Goal: Task Accomplishment & Management: Manage account settings

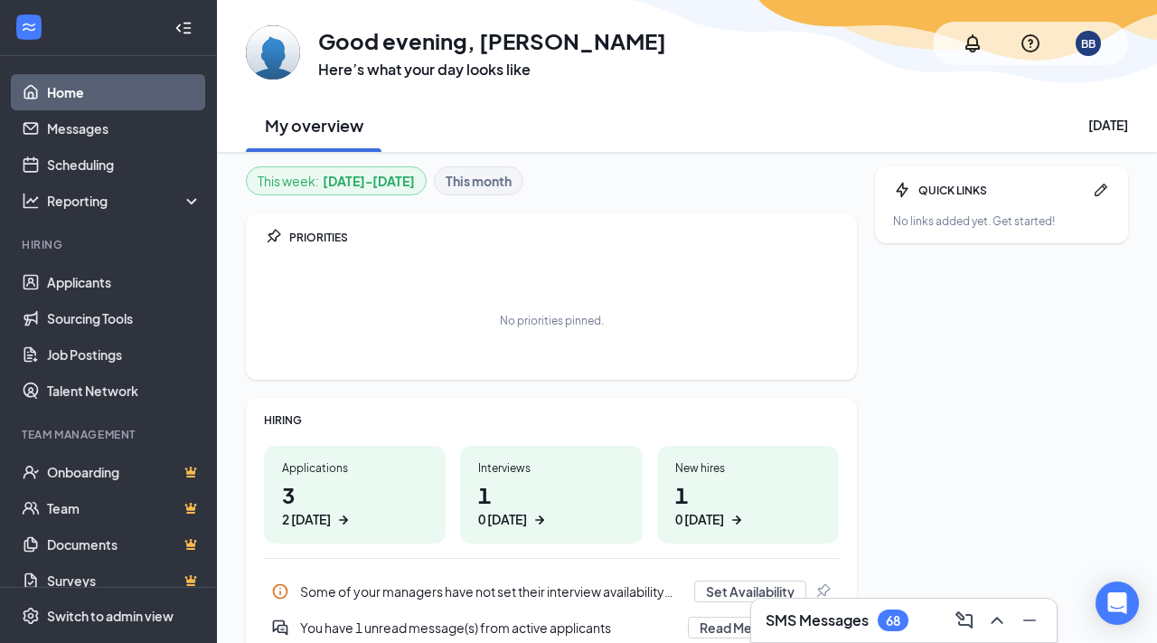
click at [345, 477] on div "Applications 3 2 [DATE]" at bounding box center [355, 495] width 182 height 98
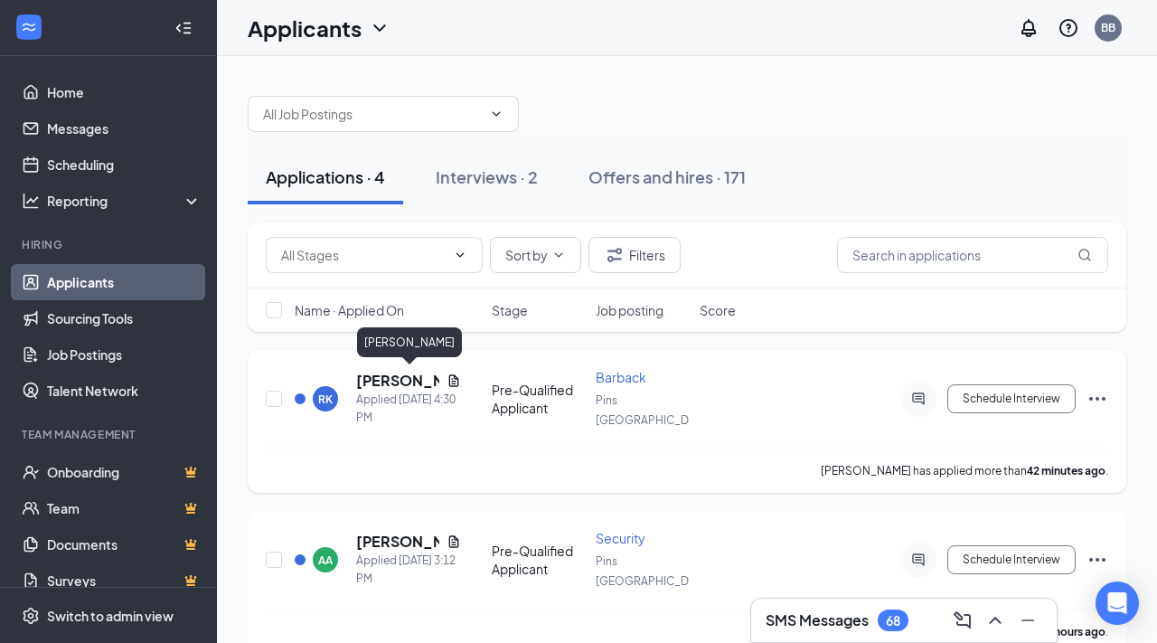
click at [374, 375] on h5 "[PERSON_NAME]" at bounding box center [397, 381] width 83 height 20
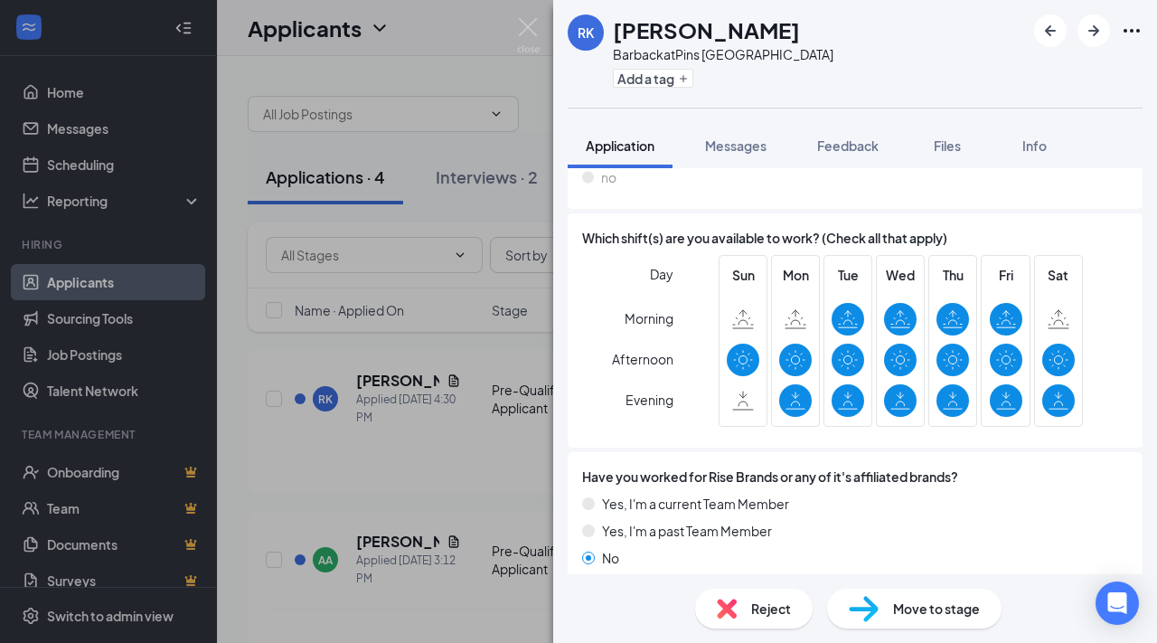
scroll to position [762, 0]
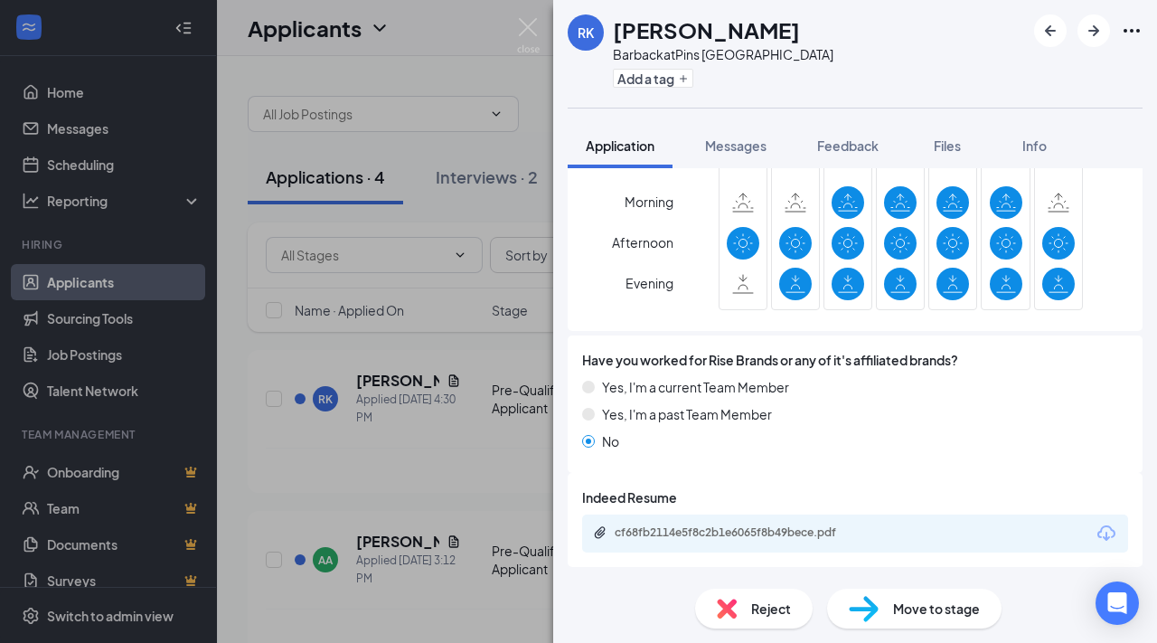
click at [926, 614] on span "Move to stage" at bounding box center [936, 608] width 87 height 20
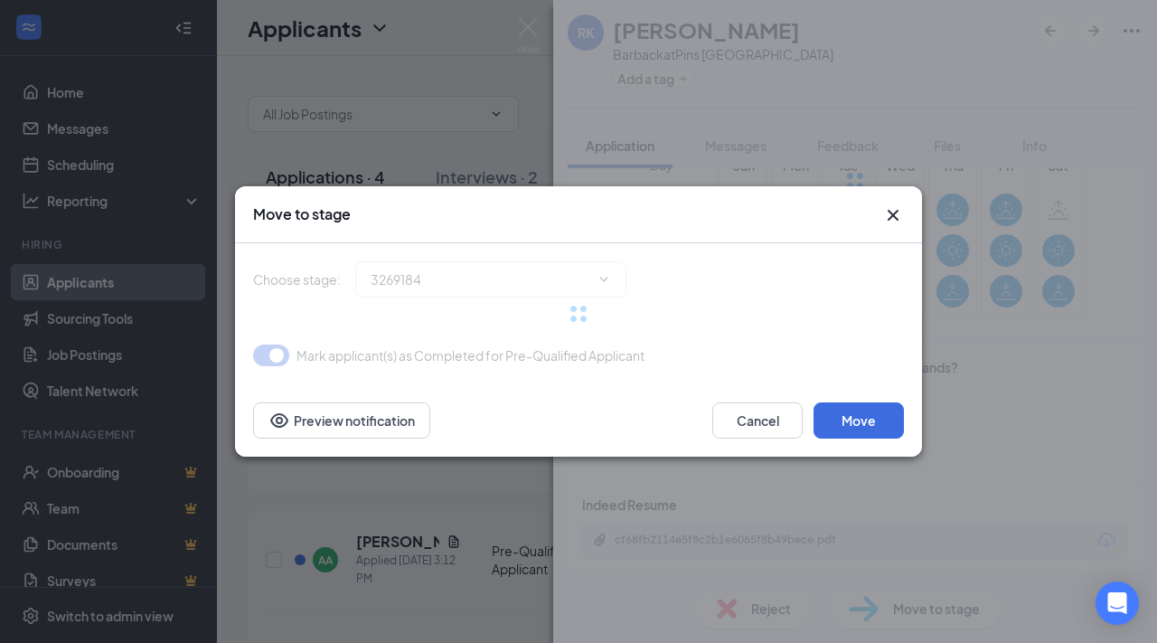
type input "Onsite Interview (next stage)"
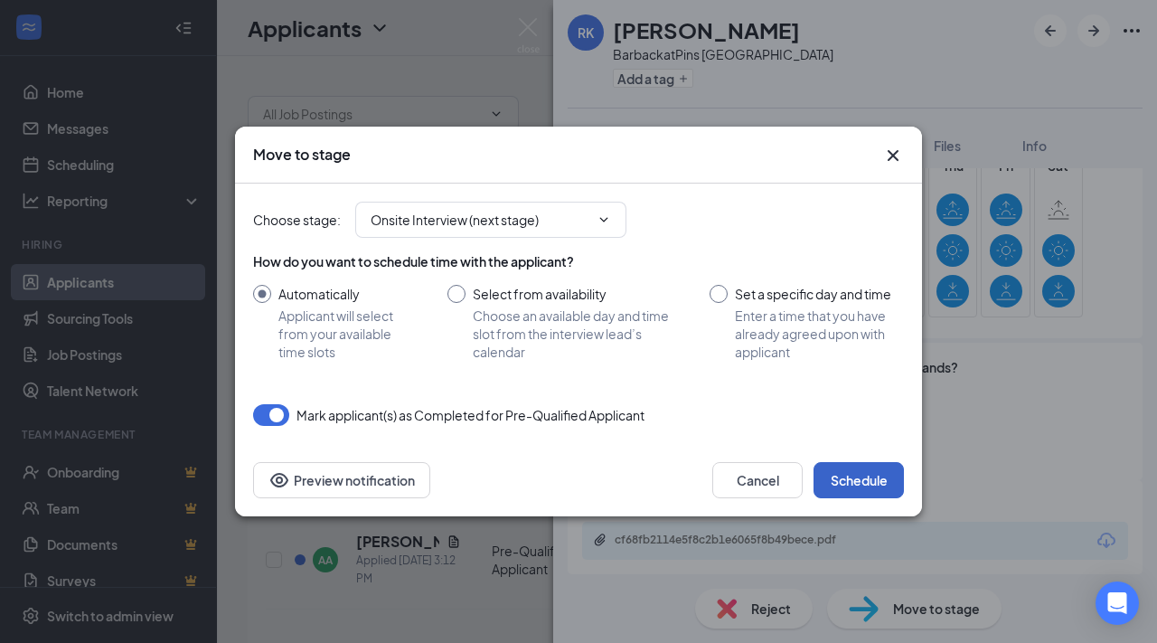
click at [863, 480] on button "Schedule" at bounding box center [858, 480] width 90 height 36
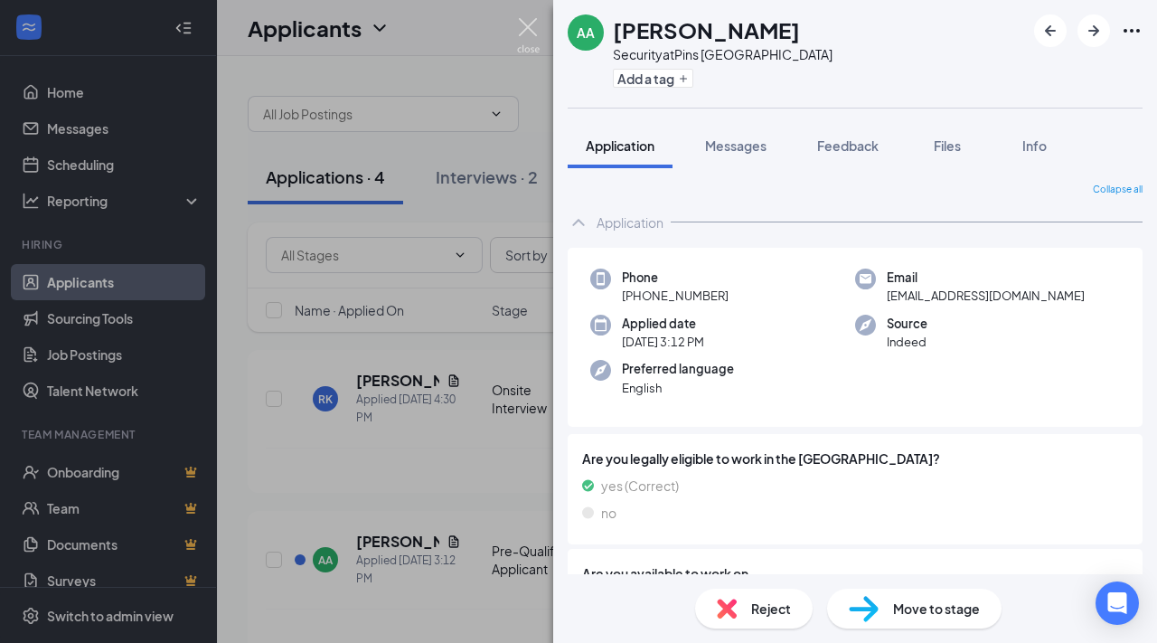
click at [520, 21] on img at bounding box center [528, 35] width 23 height 35
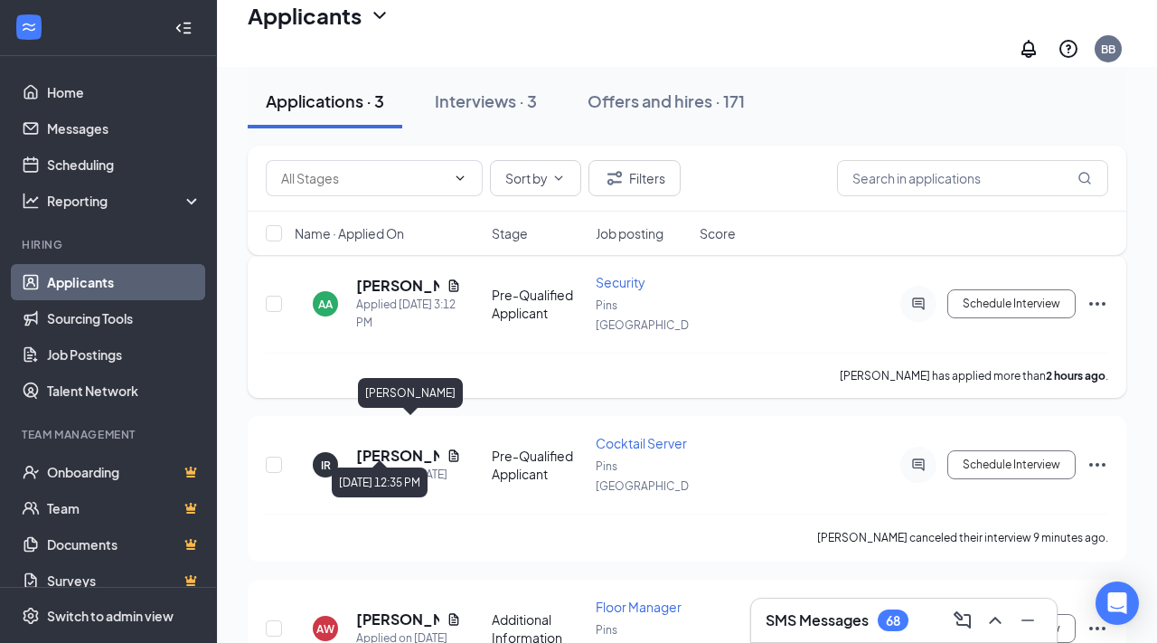
scroll to position [108, 0]
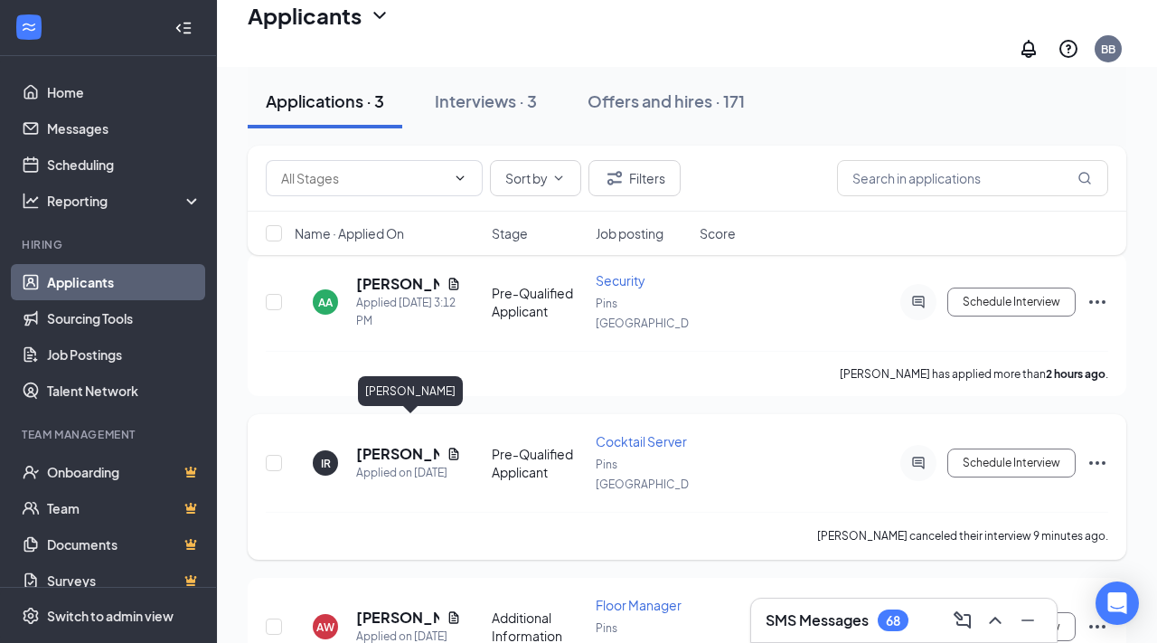
click at [366, 444] on h5 "[PERSON_NAME]" at bounding box center [397, 454] width 83 height 20
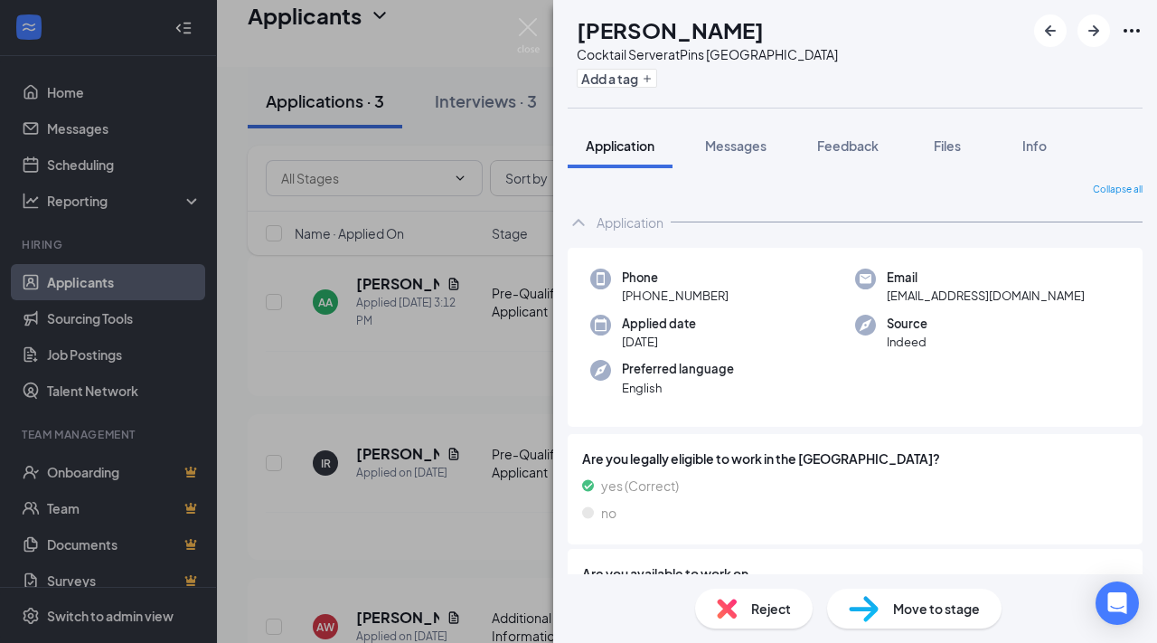
click at [528, 14] on div "IR [PERSON_NAME] Cocktail Server at Pins Pittsburgh Add a tag Application Messa…" at bounding box center [578, 321] width 1157 height 643
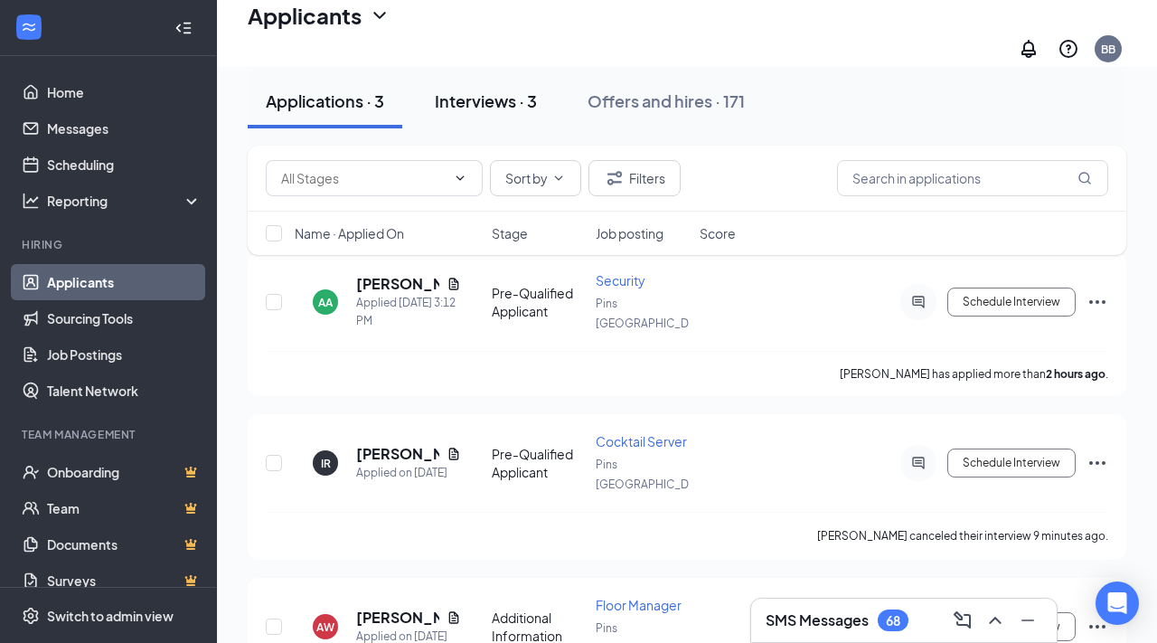
click at [491, 103] on div "Interviews · 3" at bounding box center [486, 100] width 102 height 23
